Goal: Information Seeking & Learning: Get advice/opinions

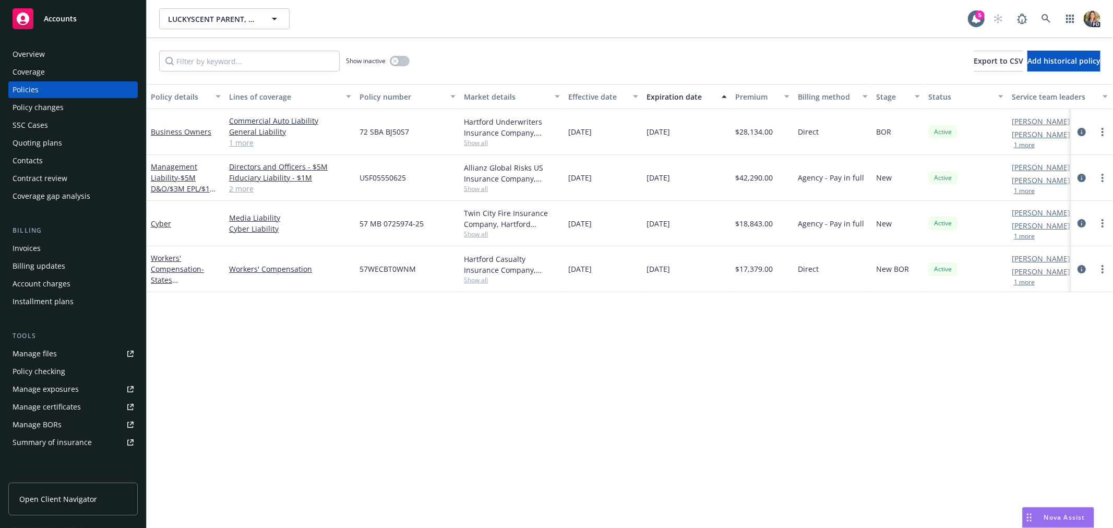
click at [64, 15] on span "Accounts" at bounding box center [60, 19] width 33 height 8
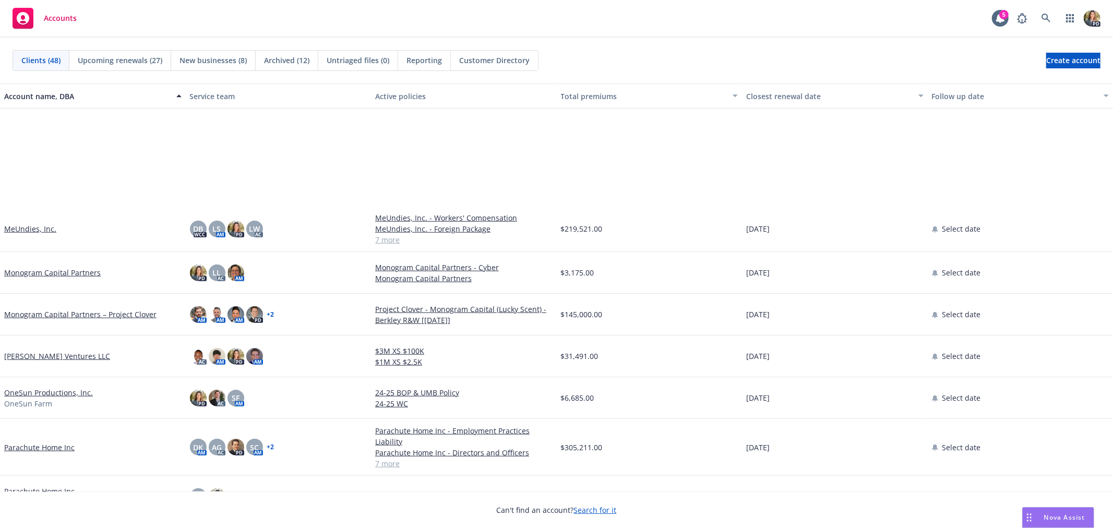
scroll to position [870, 0]
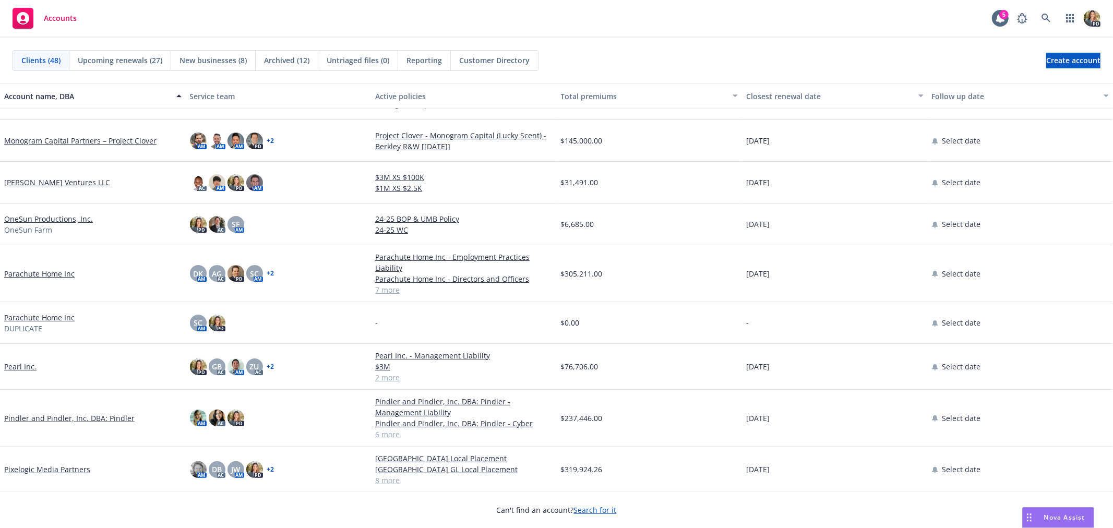
click at [33, 467] on link "Pixelogic Media Partners" at bounding box center [47, 469] width 86 height 11
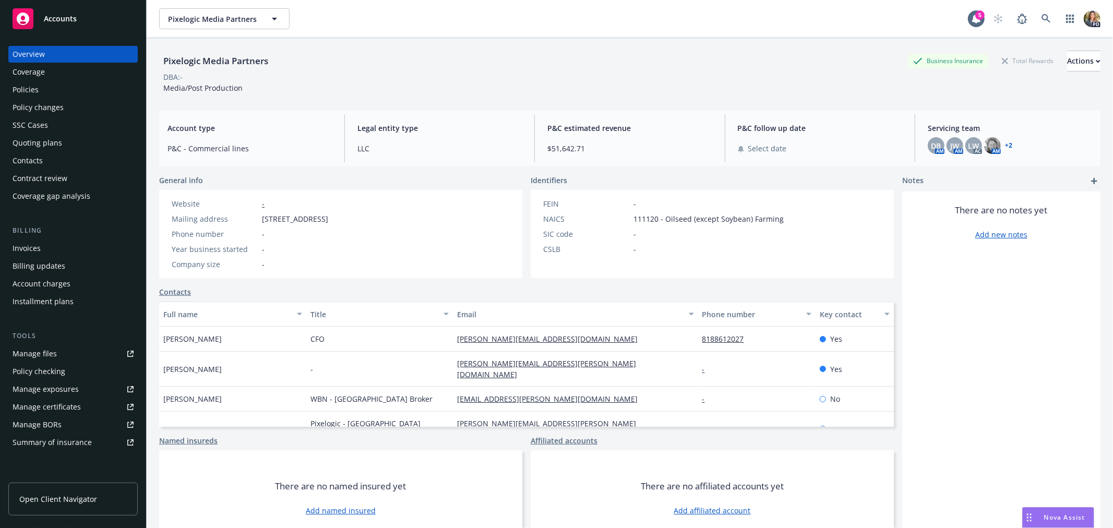
click at [75, 87] on div "Policies" at bounding box center [73, 89] width 121 height 17
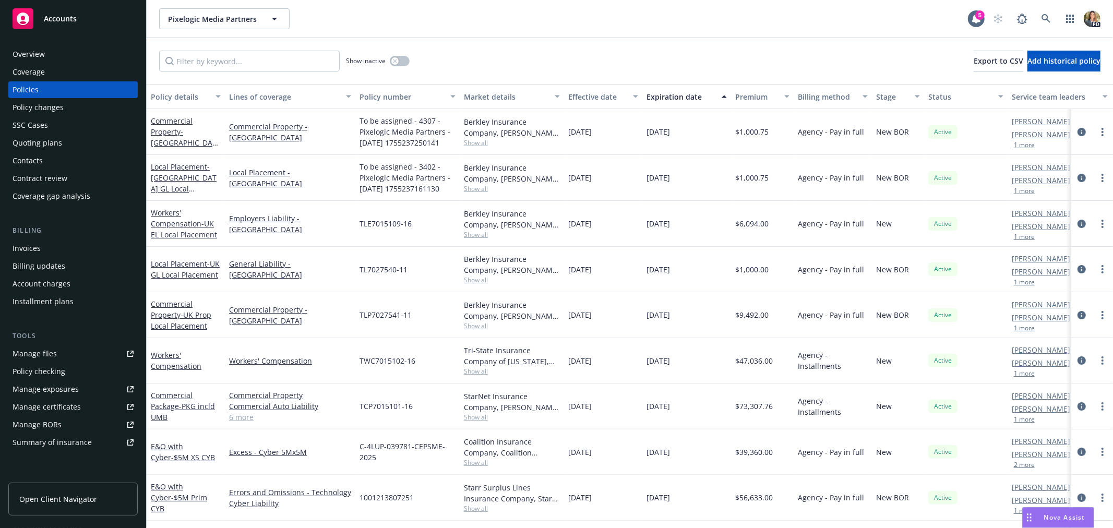
click at [47, 181] on div "Contract review" at bounding box center [40, 178] width 55 height 17
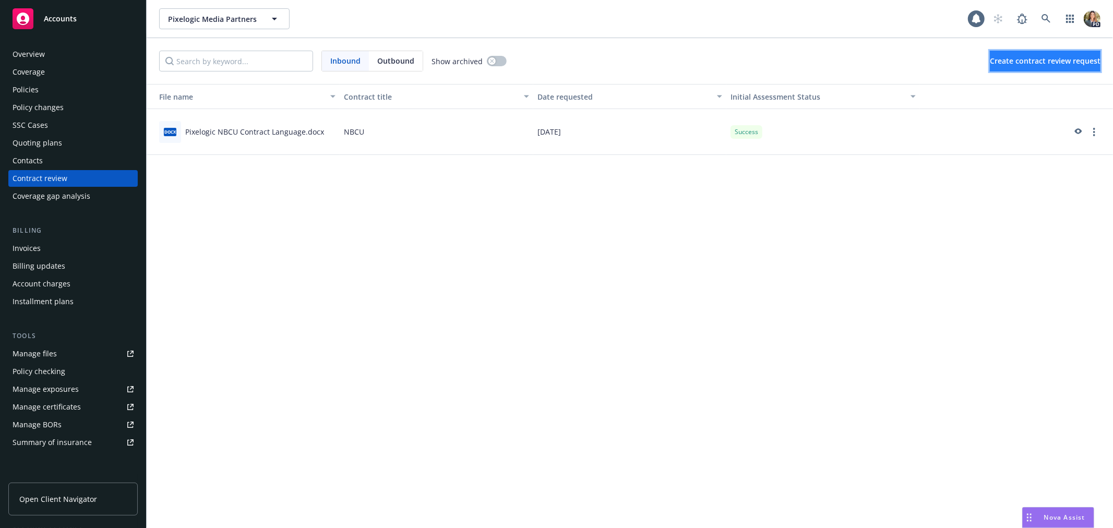
click at [1041, 53] on button "Create contract review request" at bounding box center [1045, 61] width 111 height 21
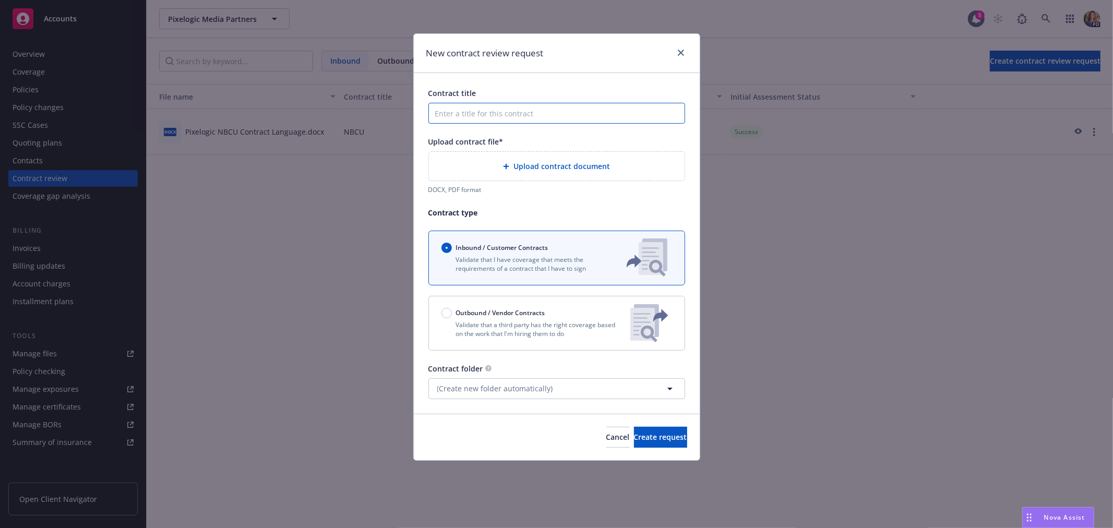
click at [489, 113] on input "Contract title" at bounding box center [557, 113] width 257 height 21
type input "Pixelogic UK Contract"
click at [522, 171] on span "Upload contract document" at bounding box center [562, 166] width 97 height 11
click at [571, 160] on div "Upload contract document" at bounding box center [556, 166] width 239 height 12
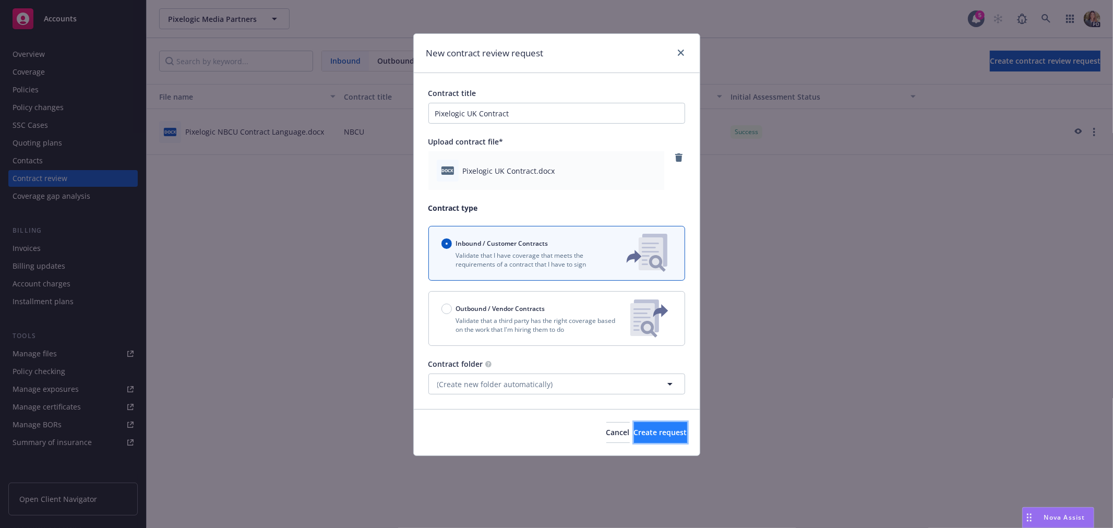
click at [644, 432] on span "Create request" at bounding box center [660, 432] width 53 height 10
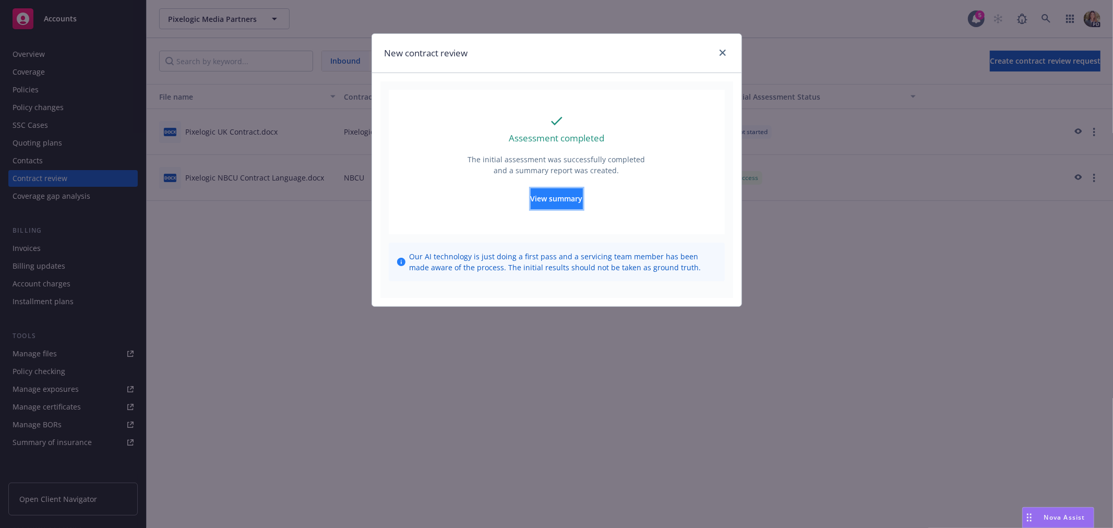
click at [583, 199] on button "View summary" at bounding box center [557, 198] width 52 height 21
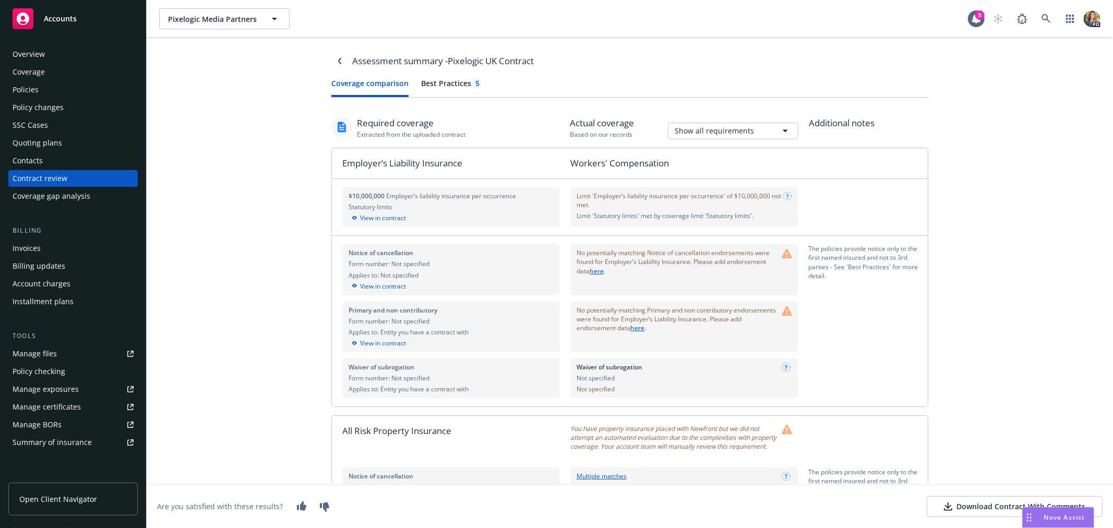
click at [40, 247] on div "Invoices" at bounding box center [73, 248] width 121 height 17
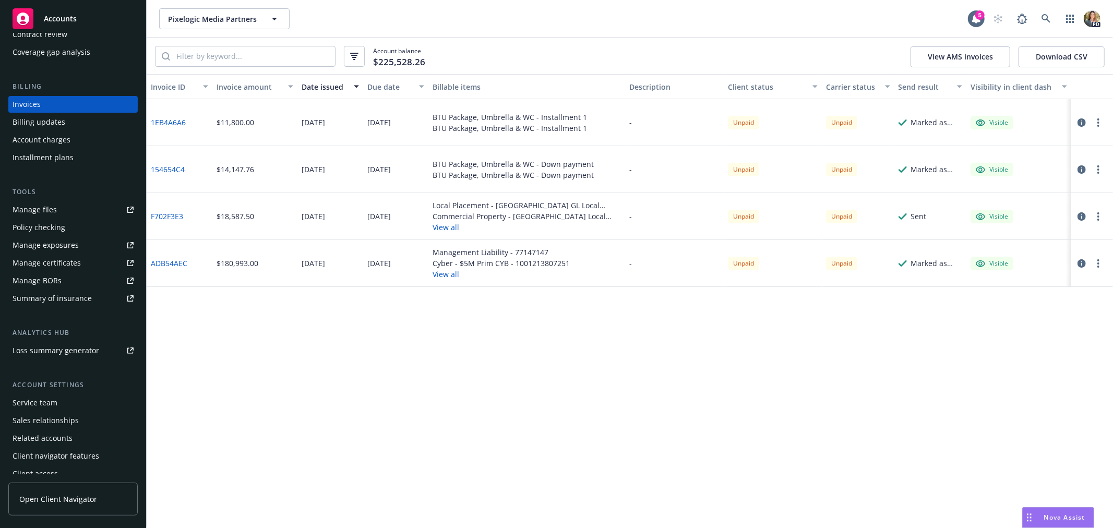
scroll to position [152, 0]
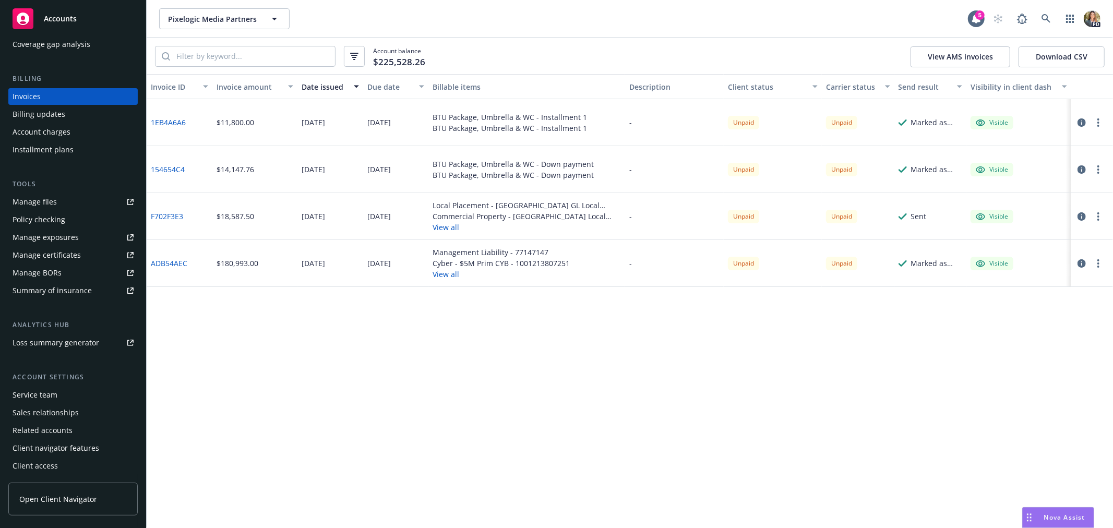
click at [52, 458] on div "Client access" at bounding box center [35, 466] width 45 height 17
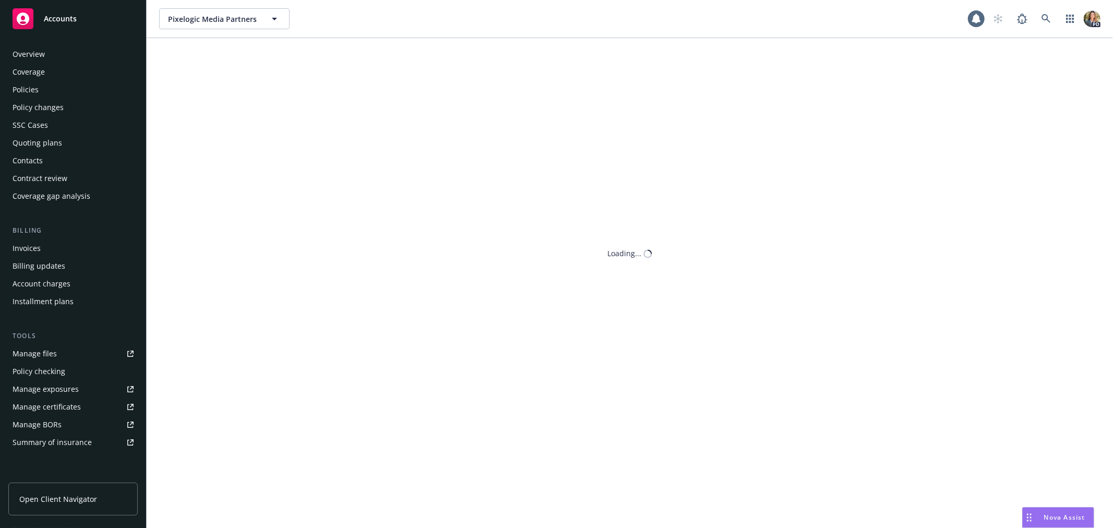
scroll to position [152, 0]
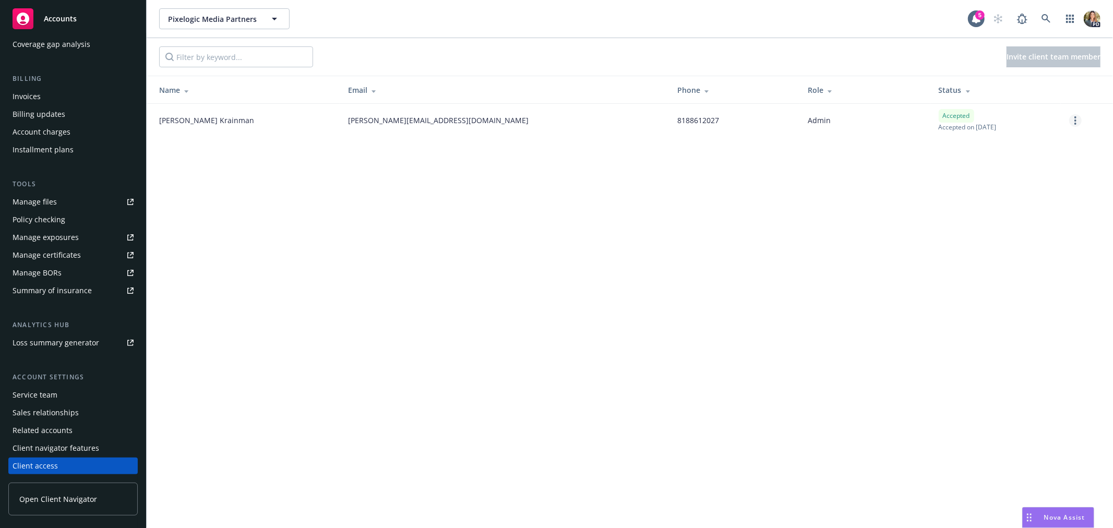
click at [1081, 119] on link "more" at bounding box center [1075, 120] width 13 height 13
click at [1052, 119] on div "Accepted Accepted on [DATE]" at bounding box center [996, 120] width 114 height 22
click at [47, 21] on span "Accounts" at bounding box center [60, 19] width 33 height 8
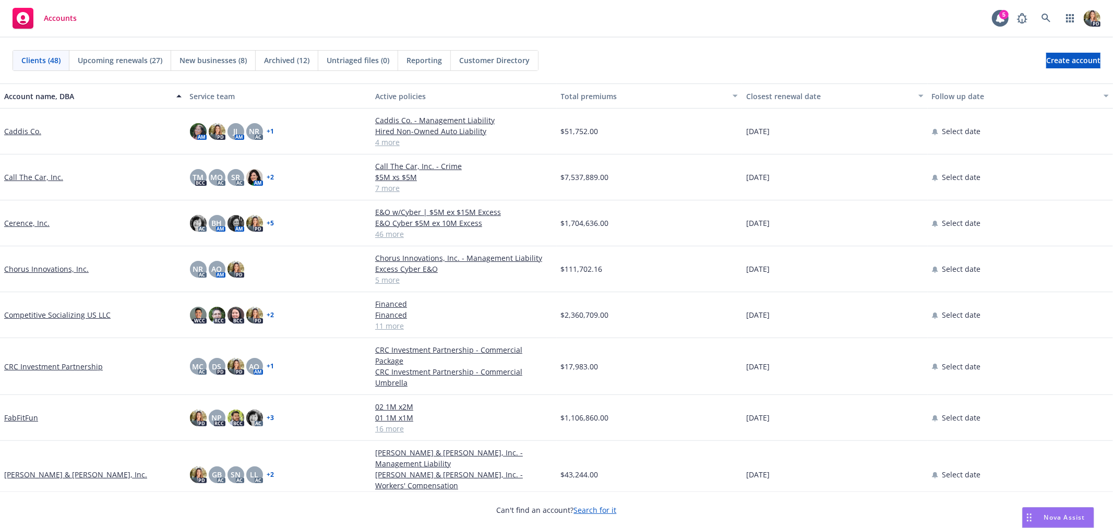
click at [1070, 514] on span "Nova Assist" at bounding box center [1064, 517] width 41 height 9
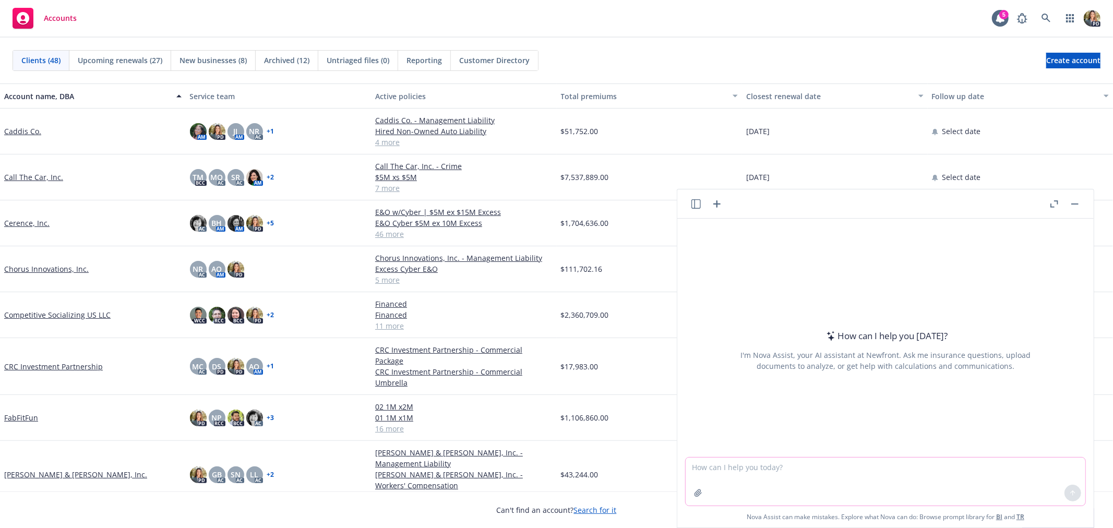
click at [836, 476] on textarea at bounding box center [886, 482] width 400 height 48
type textarea "W"
type textarea "Explain like I'm five what is an managing general agent (MGA) in insurance?"
click at [1070, 493] on icon at bounding box center [1072, 493] width 7 height 7
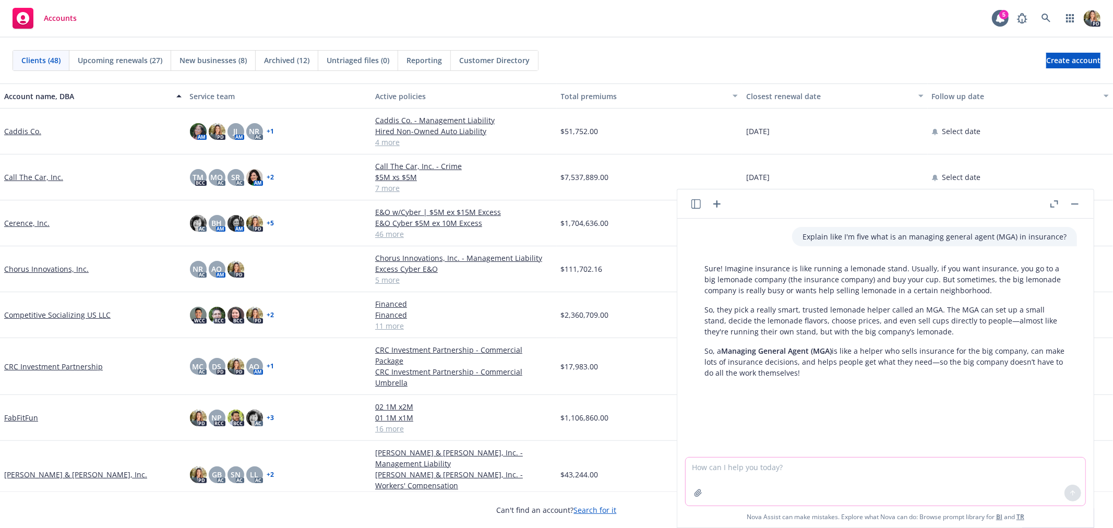
click at [778, 468] on textarea at bounding box center [886, 482] width 400 height 48
type textarea "Ok now explain like I am an adult"
click at [1071, 493] on icon at bounding box center [1073, 492] width 4 height 2
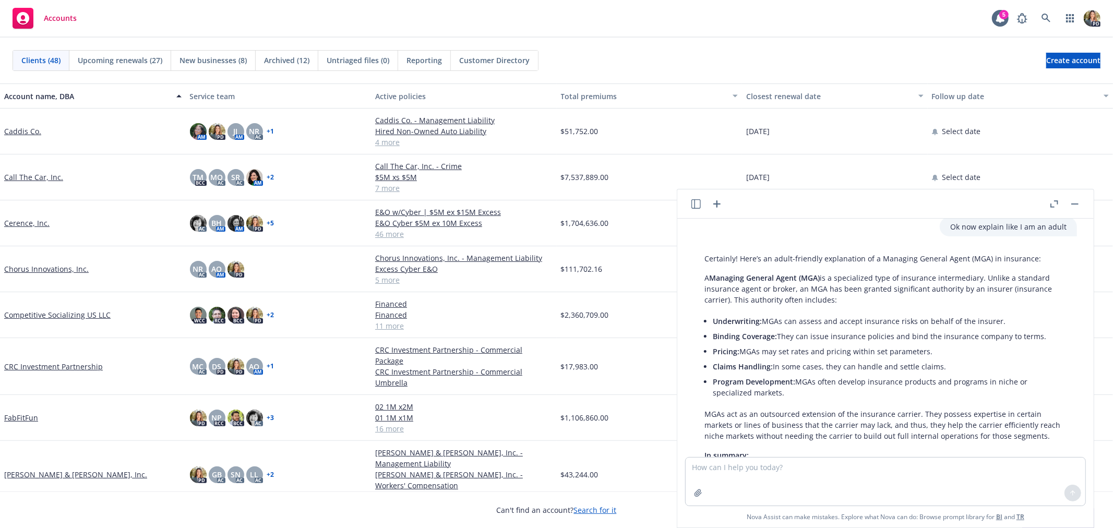
scroll to position [158, 0]
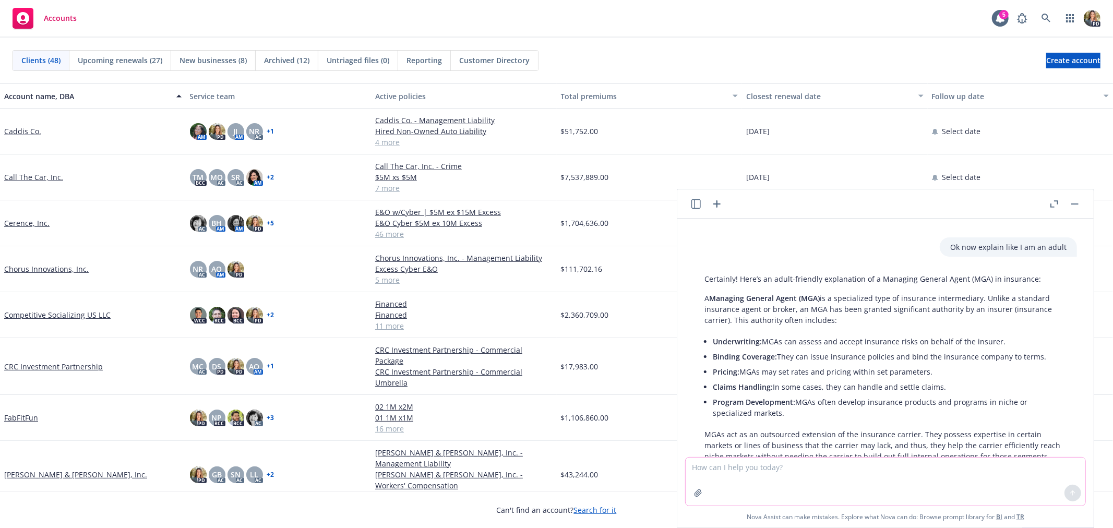
click at [706, 467] on textarea at bounding box center [886, 482] width 400 height 48
paste textarea "In reviewing the coverage offered between the two quotes, they are quite compar…"
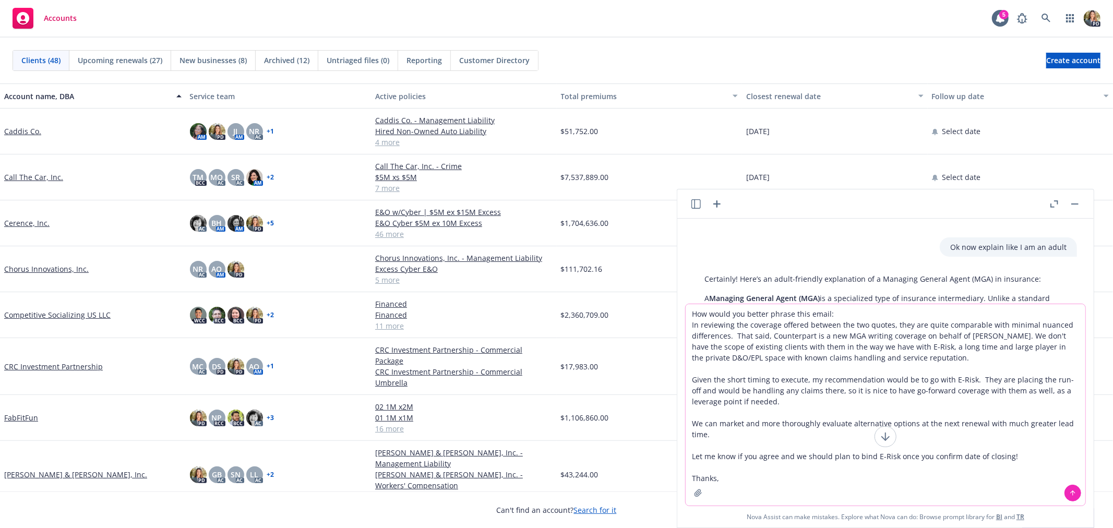
type textarea "How would you better phrase this email: In reviewing the coverage offered betwe…"
click at [1066, 486] on button at bounding box center [1073, 493] width 17 height 17
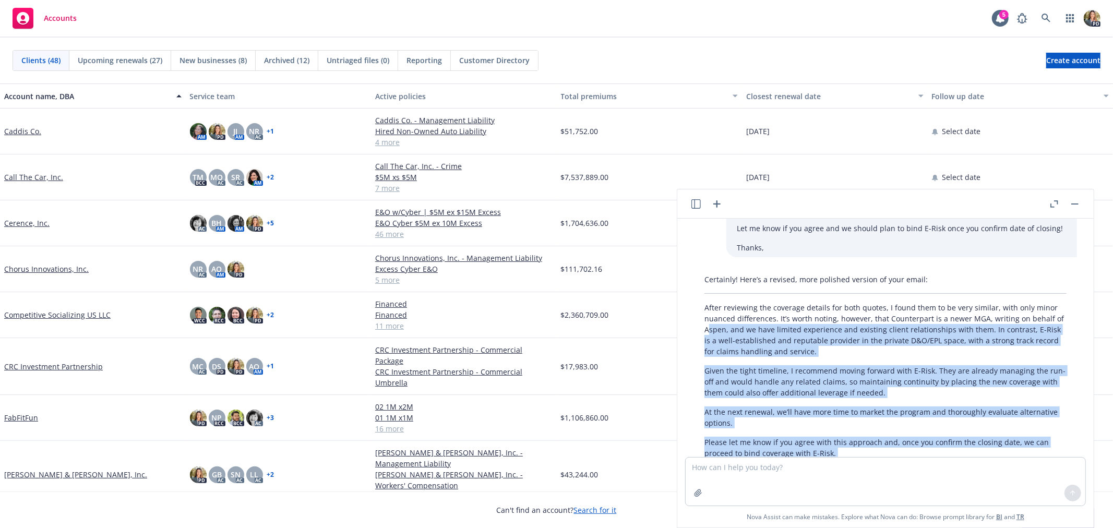
scroll to position [597, 0]
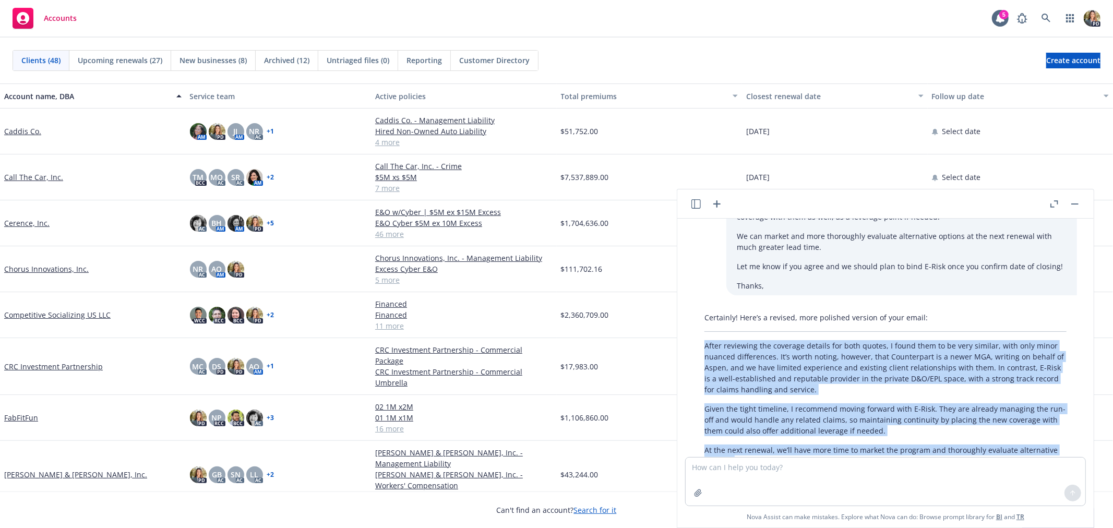
drag, startPoint x: 770, startPoint y: 392, endPoint x: 705, endPoint y: 348, distance: 79.2
click at [705, 348] on div "Certainly! Here’s a revised, more polished version of your email: After reviewi…" at bounding box center [885, 428] width 383 height 241
copy div "After reviewing the coverage details for both quotes, I found them to be very s…"
